Goal: Transaction & Acquisition: Obtain resource

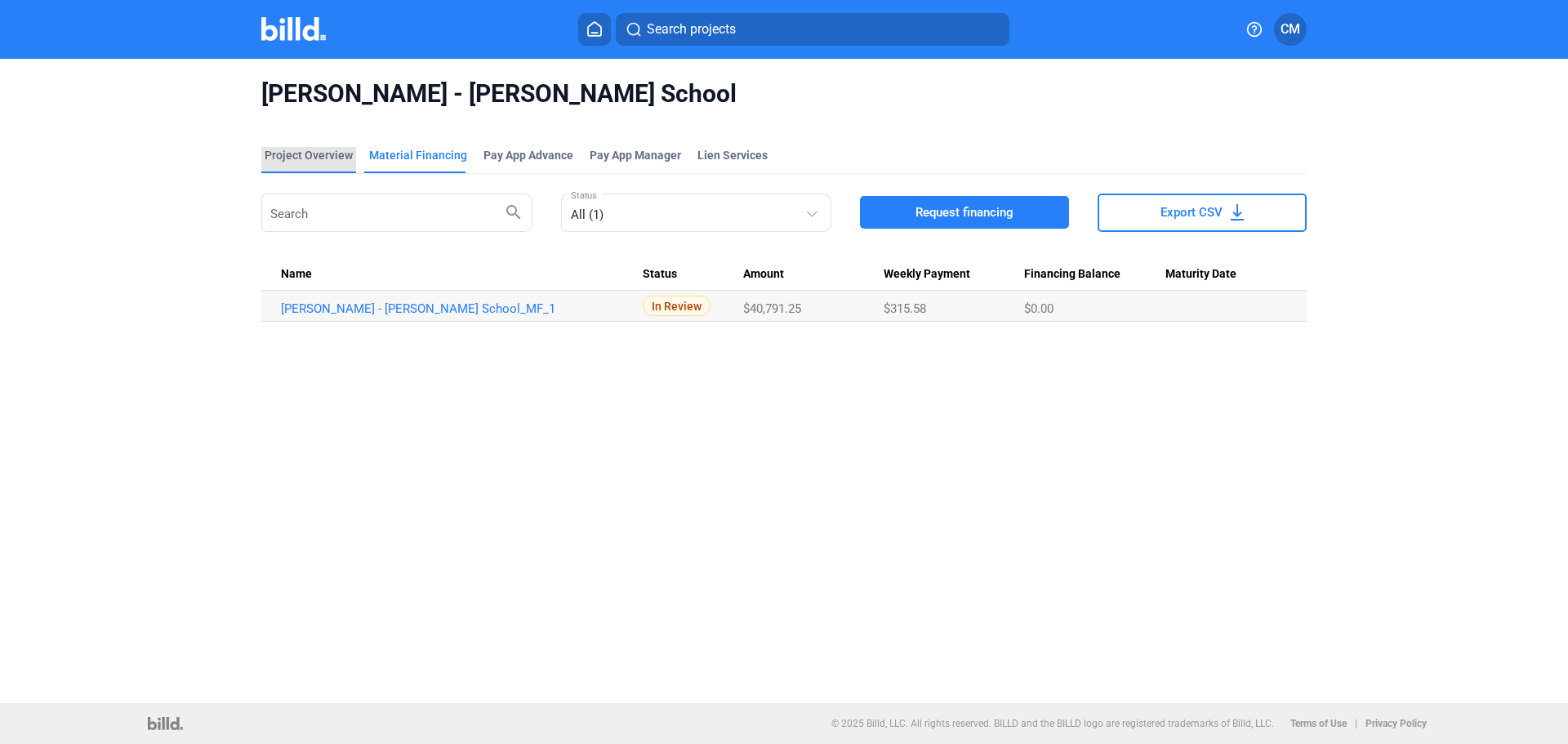
click at [337, 155] on div "Project Overview" at bounding box center [309, 155] width 88 height 16
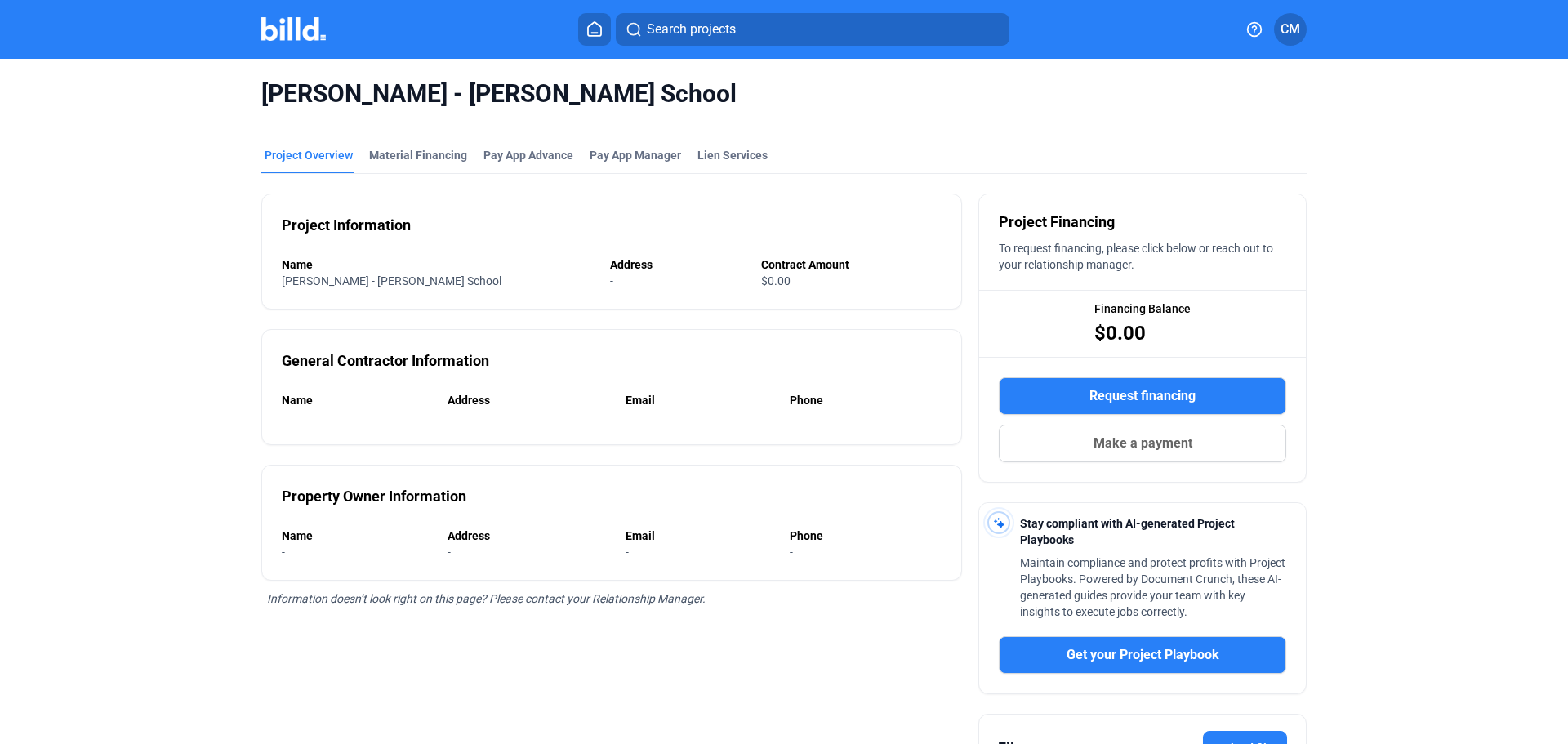
click at [643, 24] on button "Search projects" at bounding box center [812, 30] width 394 height 32
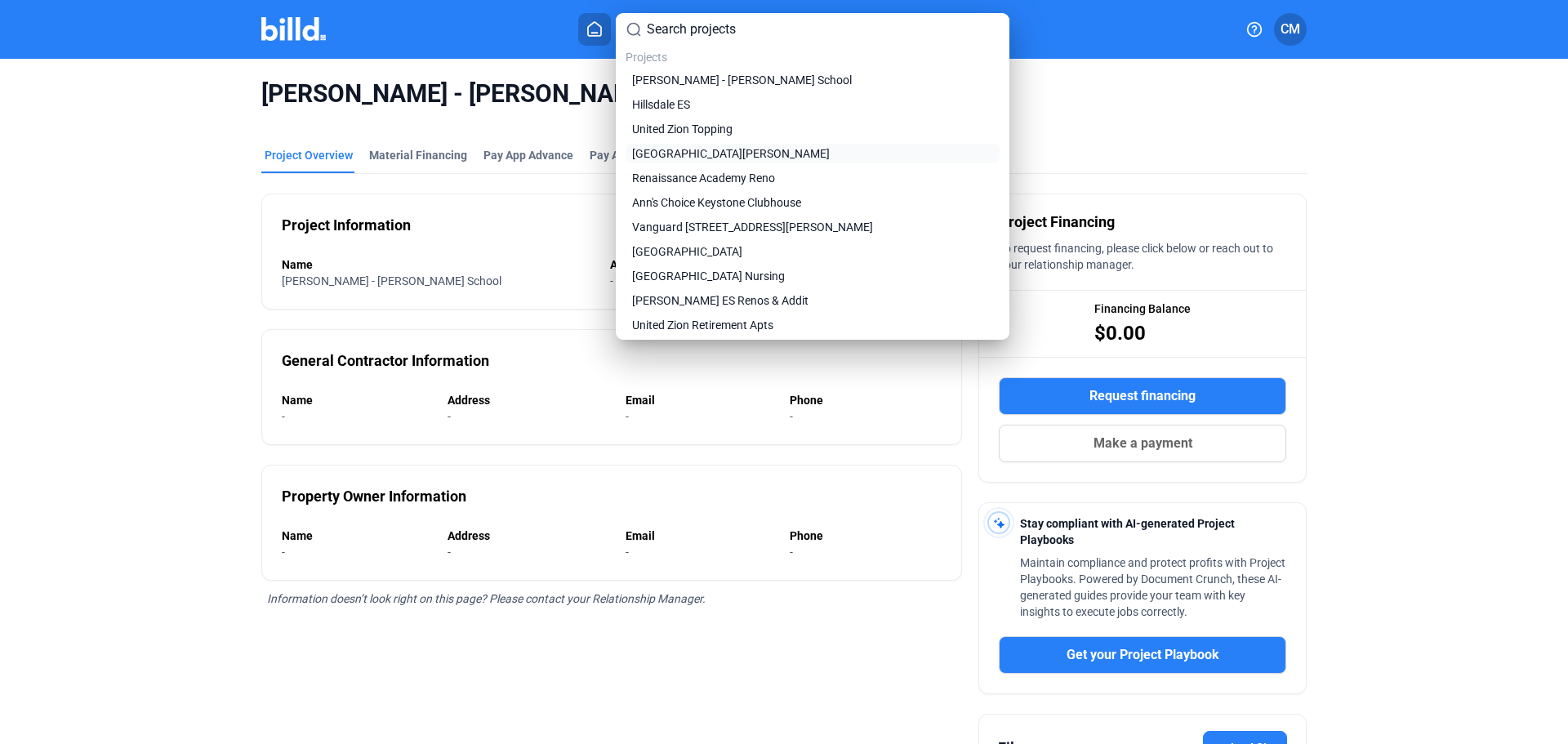
click at [672, 153] on span "[GEOGRAPHIC_DATA][PERSON_NAME]" at bounding box center [730, 153] width 197 height 16
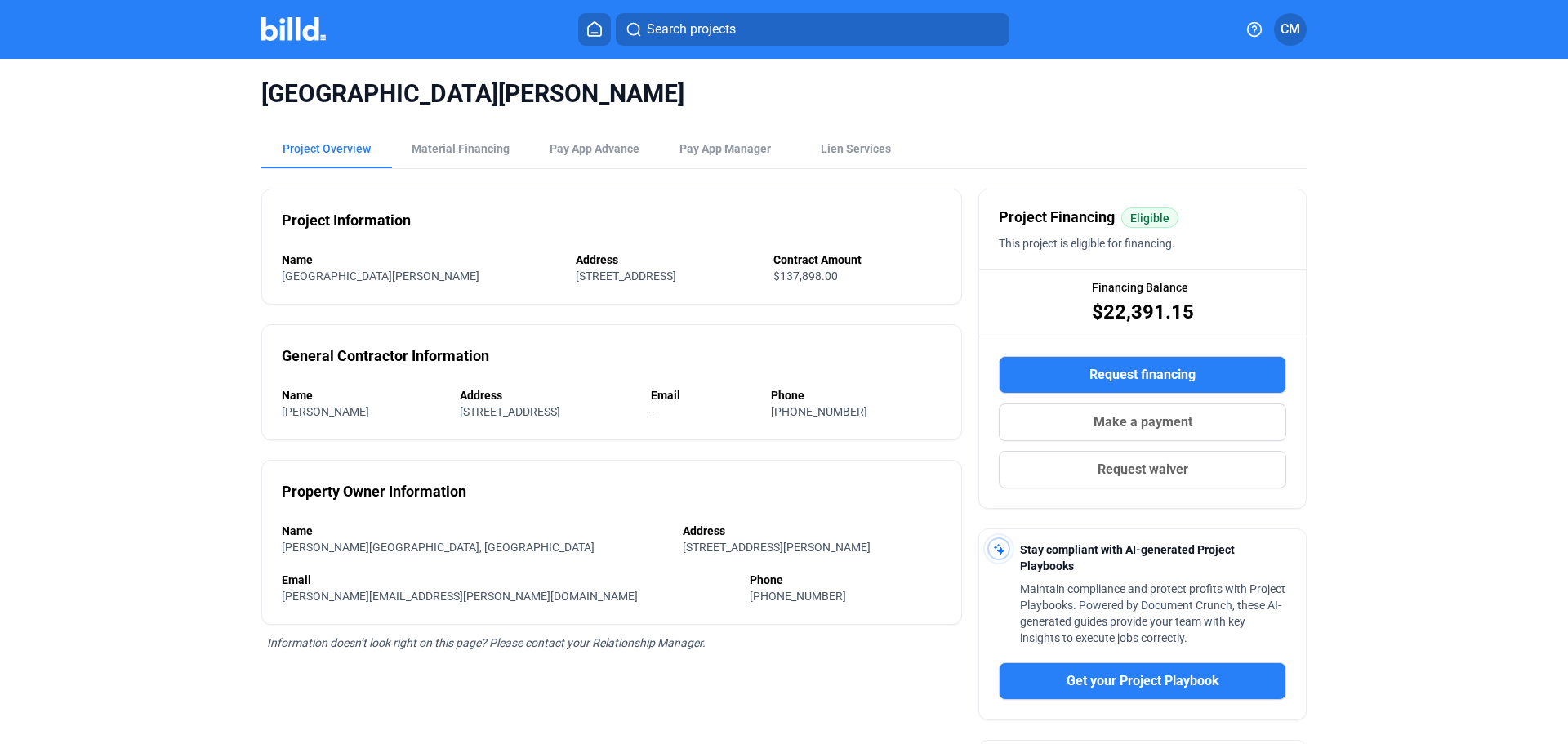
click at [1074, 374] on button "Request financing" at bounding box center [1142, 375] width 287 height 38
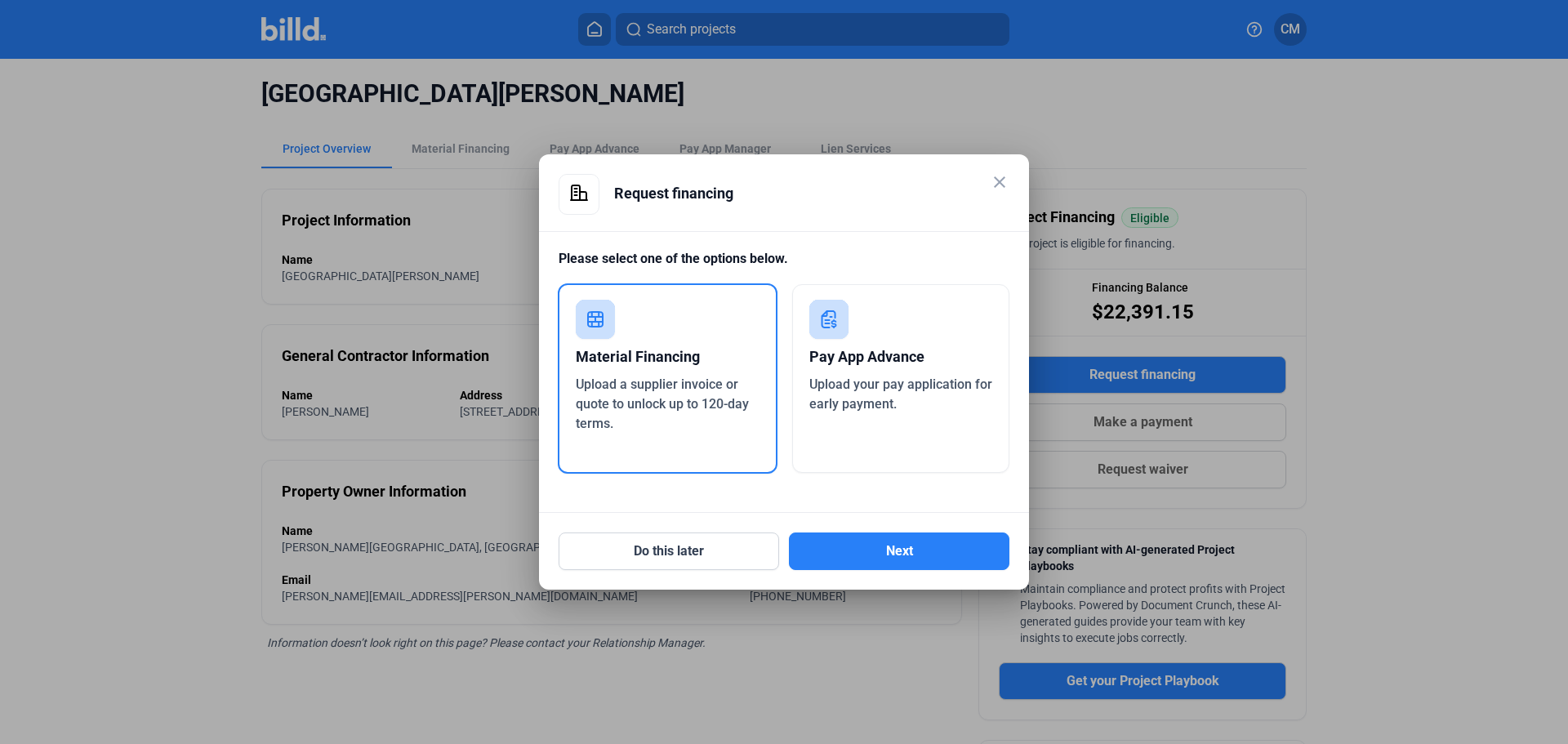
click at [657, 369] on div "Material Financing" at bounding box center [667, 357] width 184 height 36
click at [835, 547] on button "Next" at bounding box center [899, 551] width 221 height 38
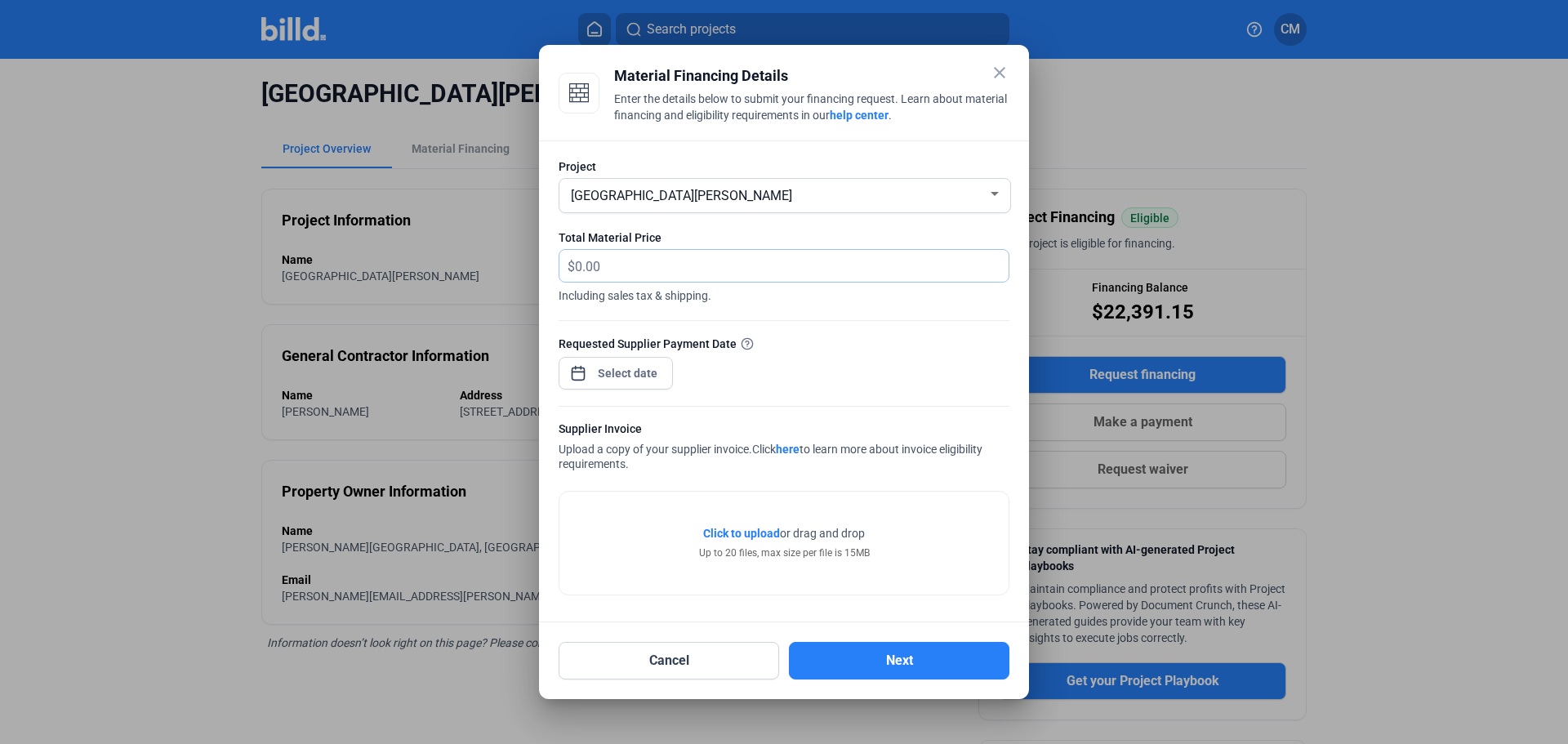
drag, startPoint x: 626, startPoint y: 267, endPoint x: 493, endPoint y: 273, distance: 133.1
click at [493, 273] on div "close Material Financing Details Enter the details below to submit your financi…" at bounding box center [784, 372] width 1568 height 744
type input "3,059.67"
click at [628, 381] on div "close Material Financing Details Enter the details below to submit your financi…" at bounding box center [784, 372] width 1568 height 744
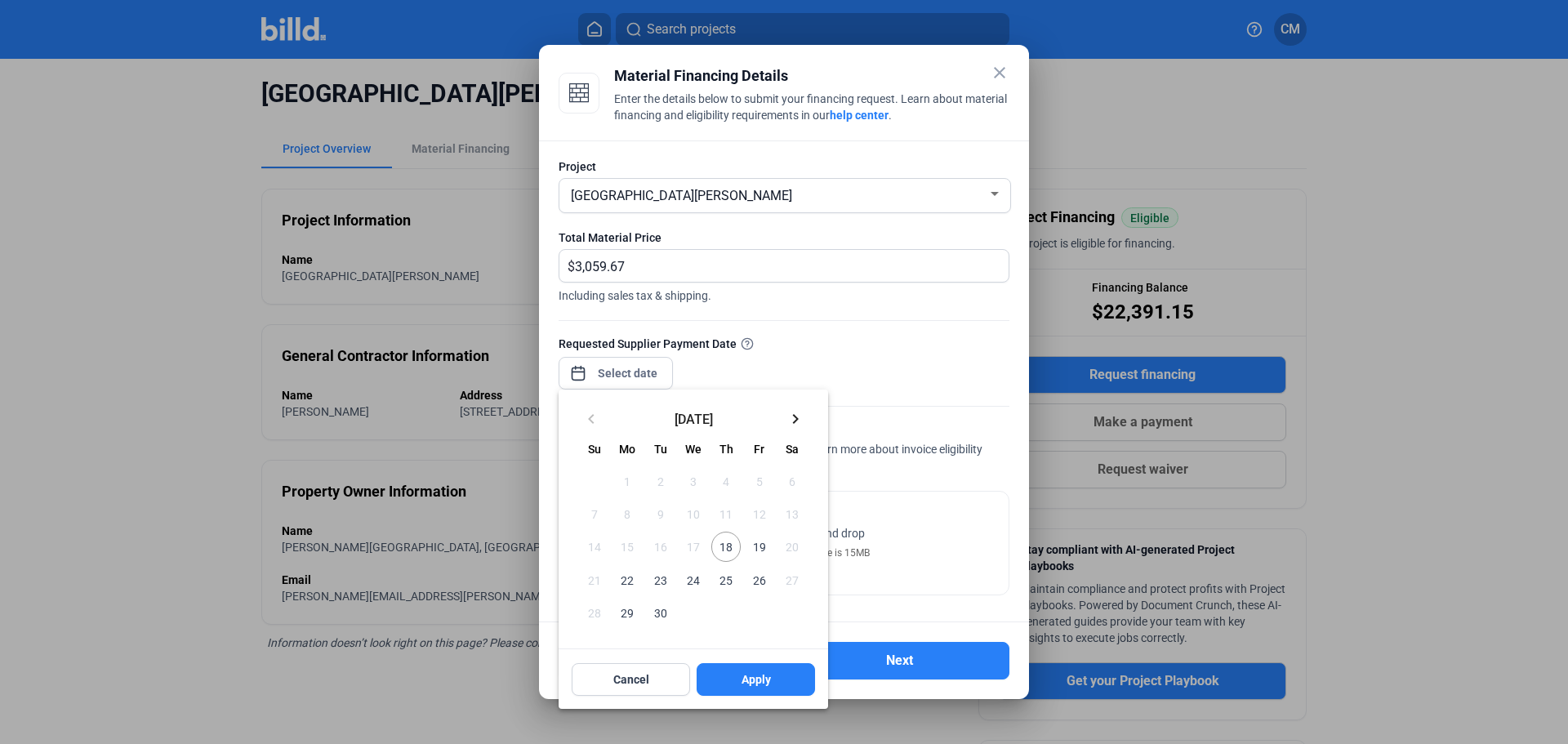
click at [718, 542] on span "18" at bounding box center [726, 546] width 30 height 30
click at [751, 668] on button "Apply" at bounding box center [755, 679] width 118 height 32
type input "[DATE]"
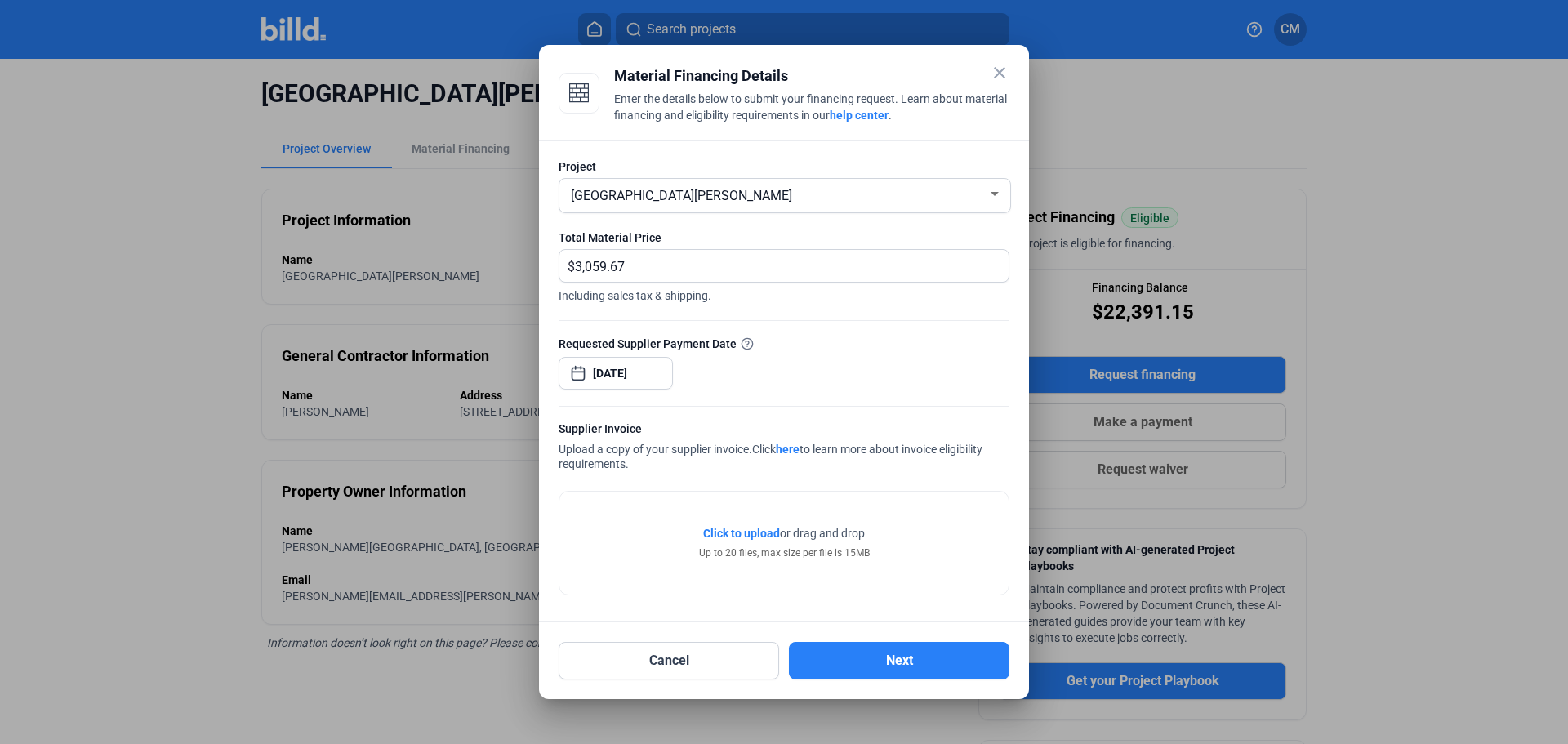
click at [739, 534] on span "Click to upload" at bounding box center [741, 533] width 77 height 14
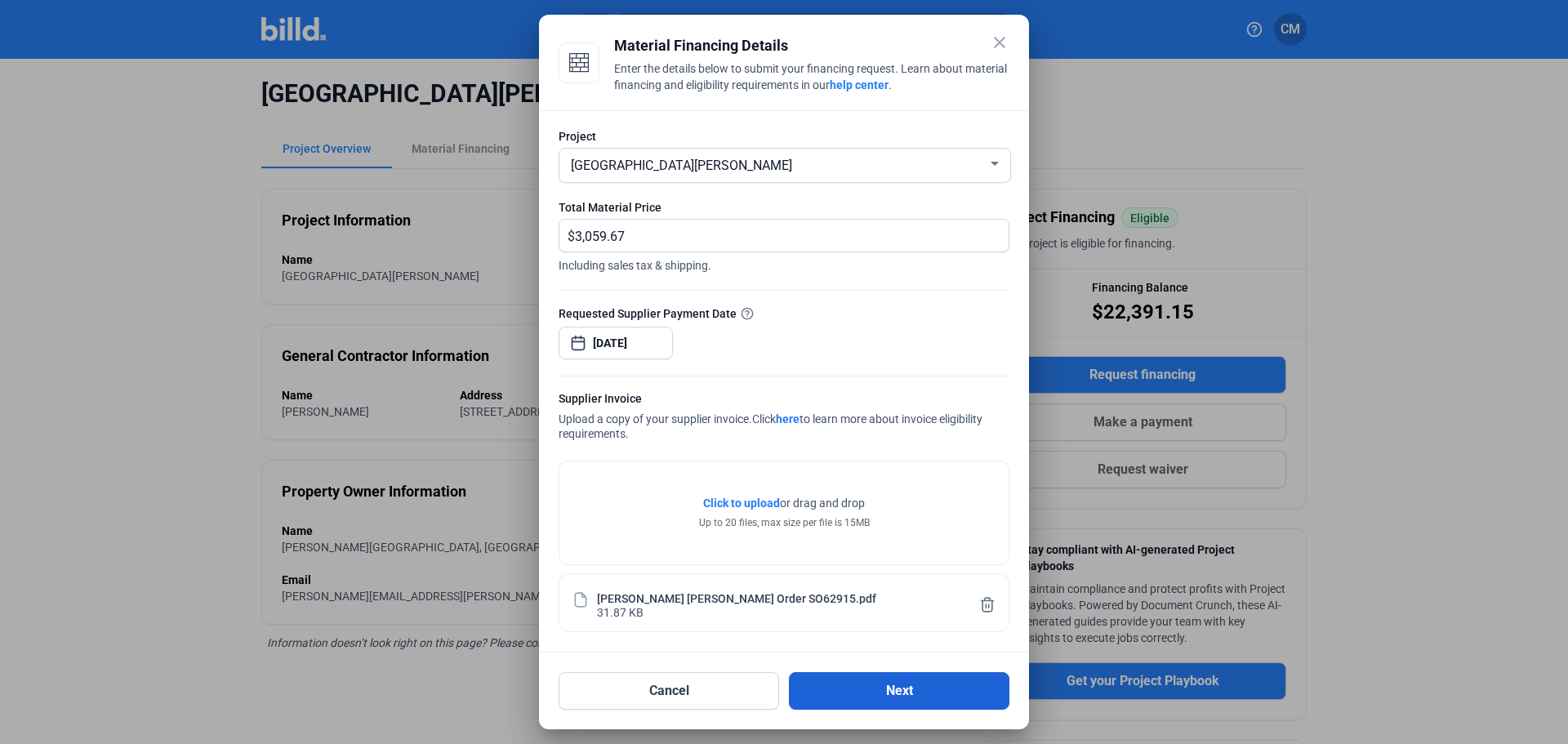
click at [889, 690] on button "Next" at bounding box center [899, 691] width 221 height 38
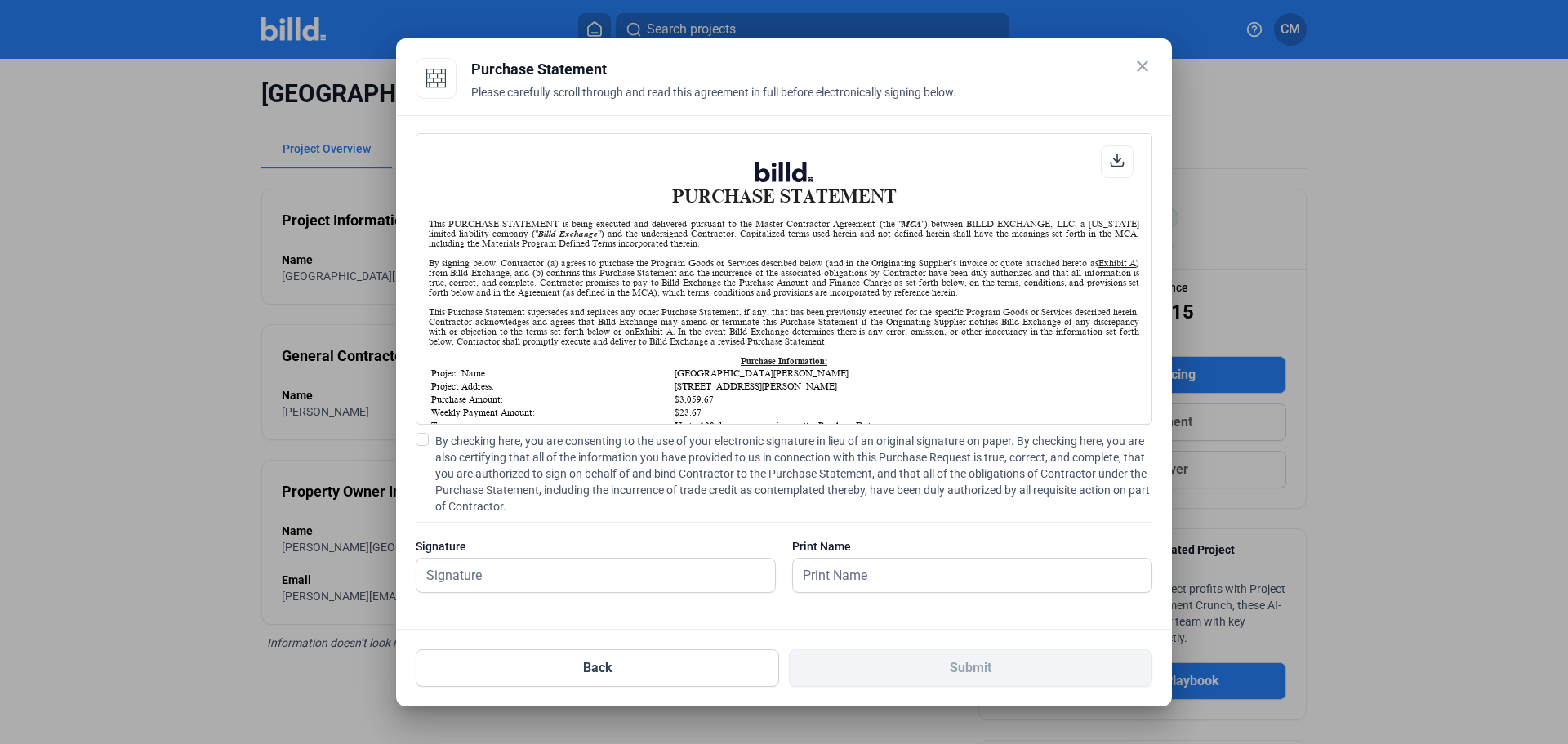
scroll to position [1, 0]
click at [420, 440] on span at bounding box center [421, 440] width 14 height 14
click at [0, 0] on input "By checking here, you are consenting to the use of your electronic signature in…" at bounding box center [0, 0] width 0 height 0
click at [511, 578] on input "text" at bounding box center [586, 575] width 340 height 33
type input "Patrick Curry"
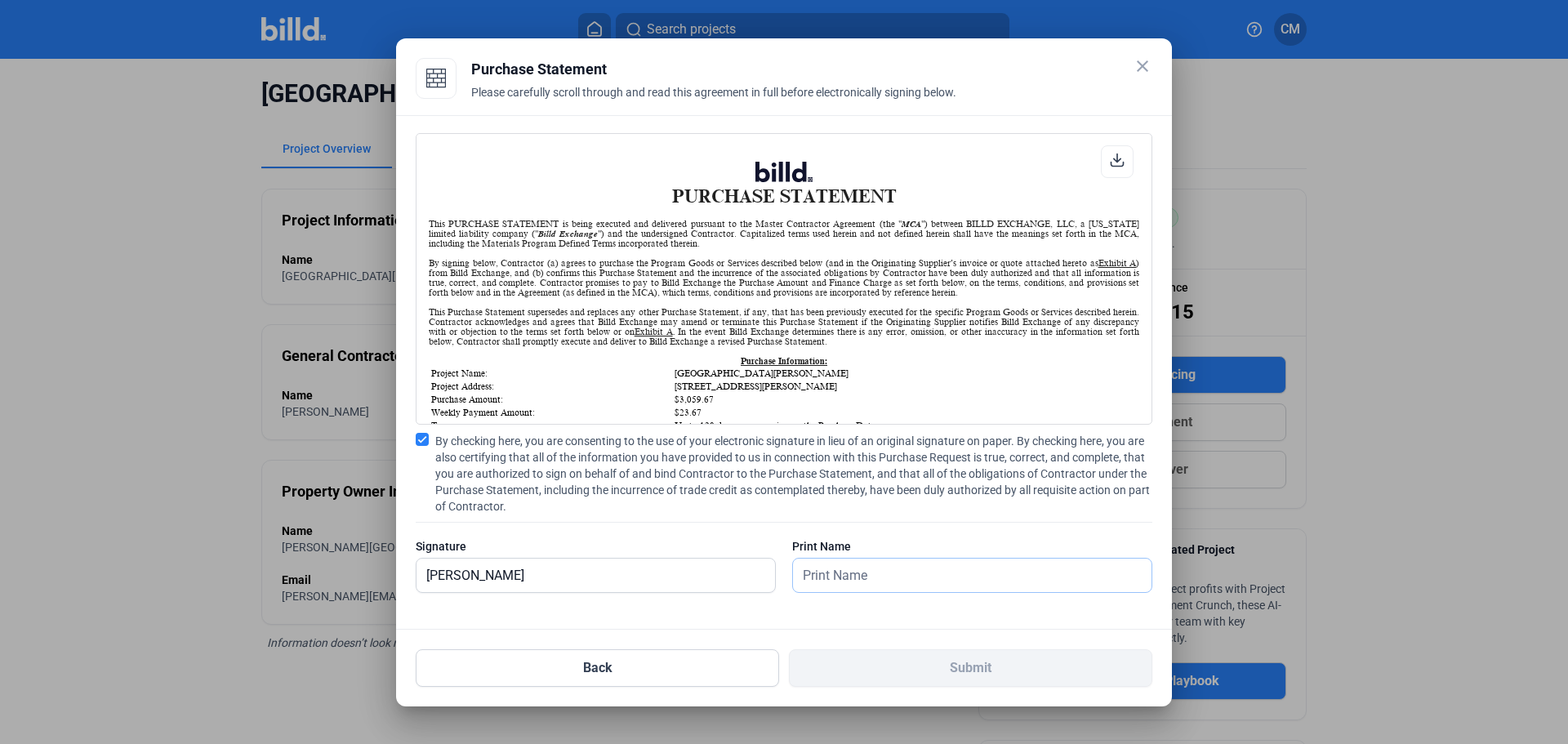
click at [805, 576] on input "text" at bounding box center [963, 575] width 340 height 33
type input "Patrick Curry"
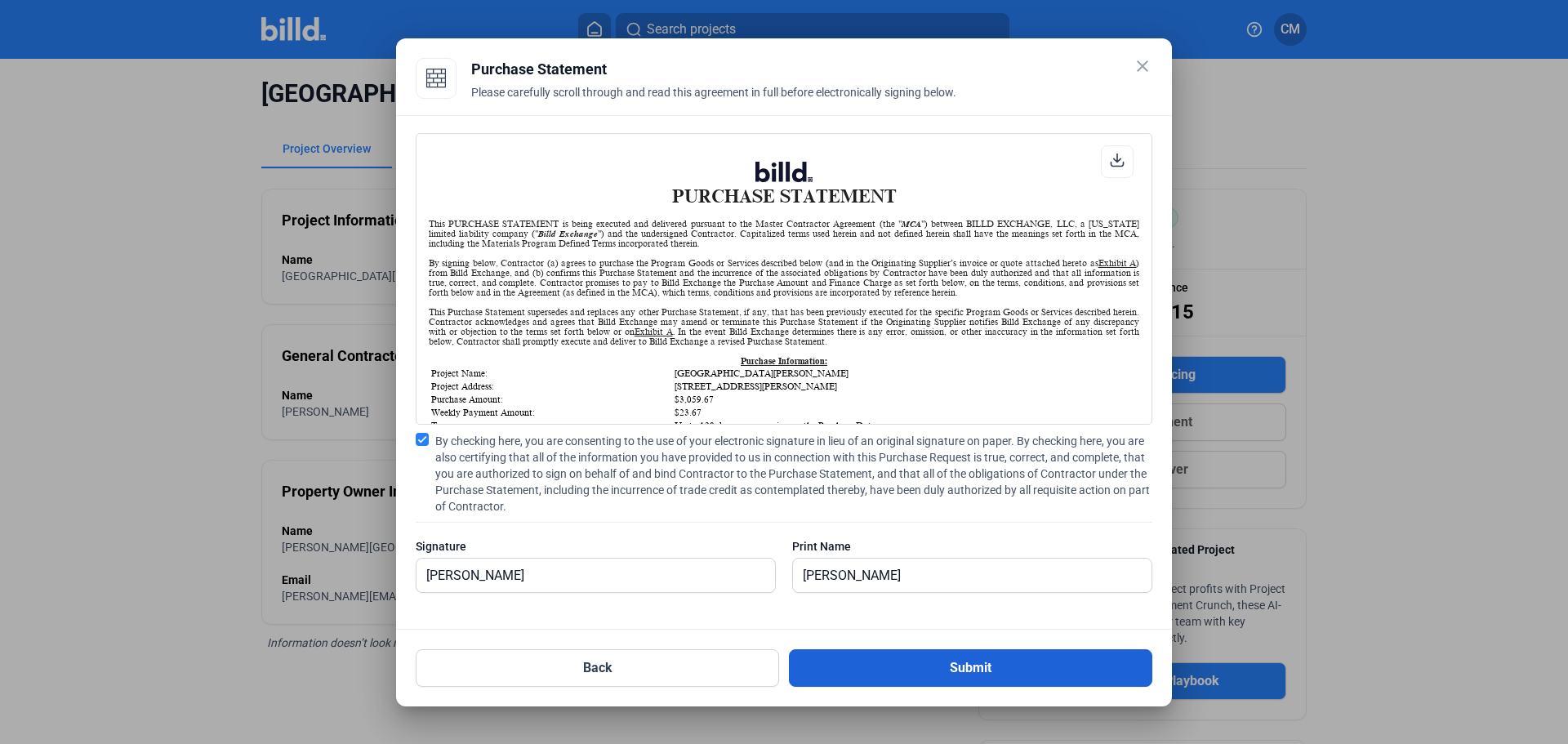
click at [888, 661] on button "Submit" at bounding box center [970, 668] width 363 height 38
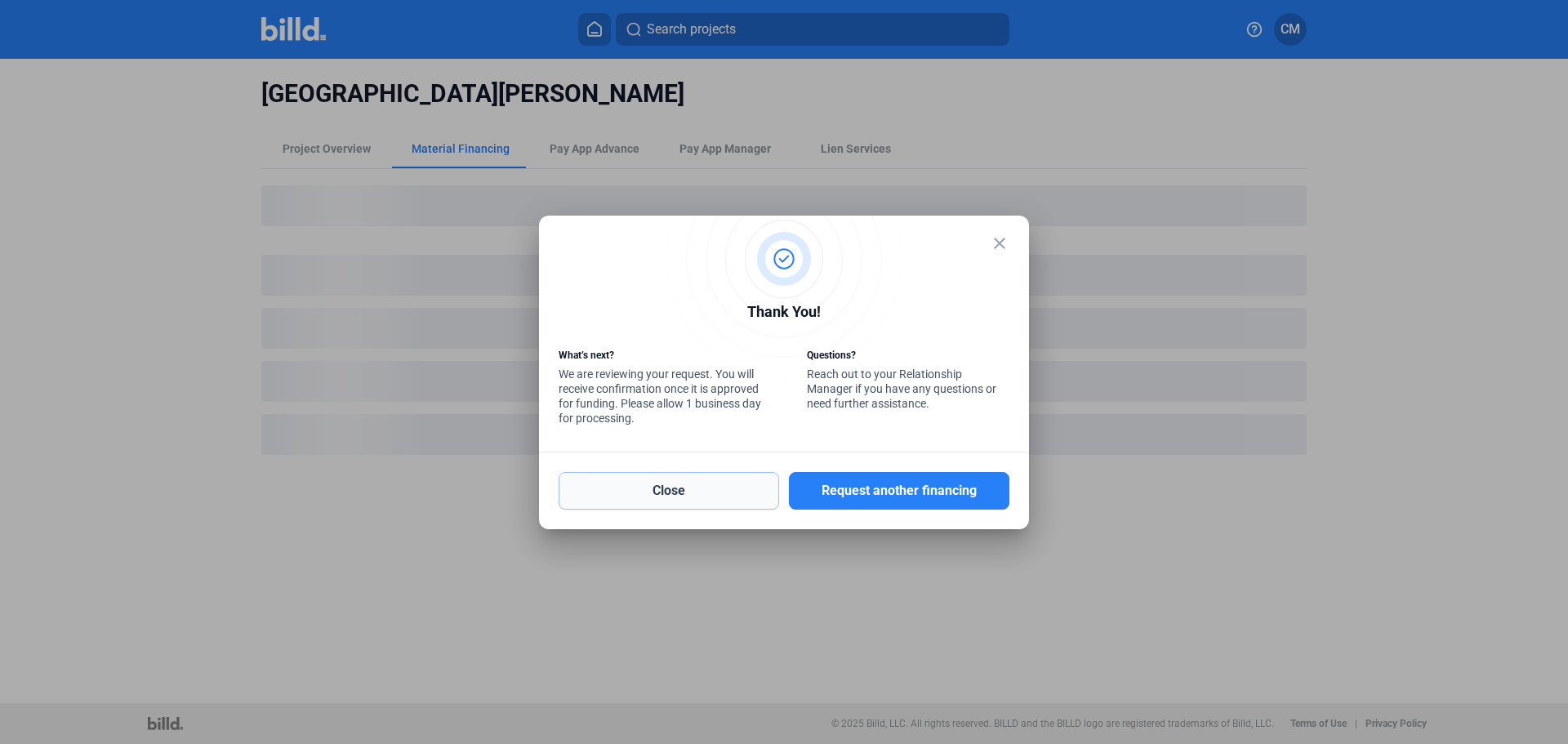
click at [696, 485] on button "Close" at bounding box center [668, 491] width 221 height 38
